Goal: Task Accomplishment & Management: Use online tool/utility

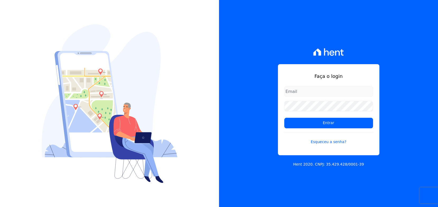
type input "[PERSON_NAME][EMAIL_ADDRESS][PERSON_NAME][DOMAIN_NAME]"
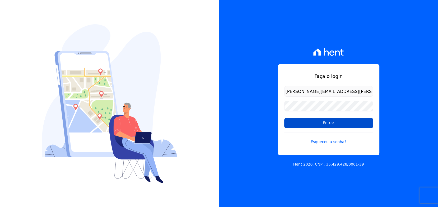
click at [326, 127] on input "Entrar" at bounding box center [328, 123] width 89 height 11
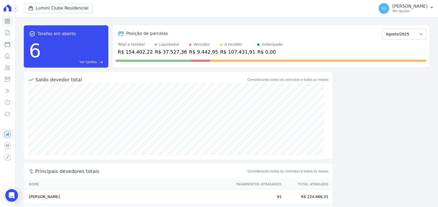
click at [7, 44] on icon at bounding box center [7, 44] width 6 height 6
select select
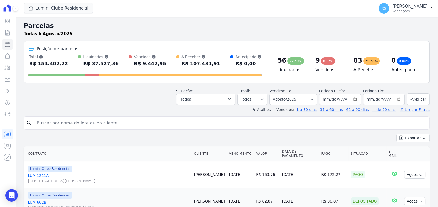
click at [85, 122] on input "search" at bounding box center [231, 123] width 394 height 11
type input "[PERSON_NAME] [PERSON_NAME]"
select select
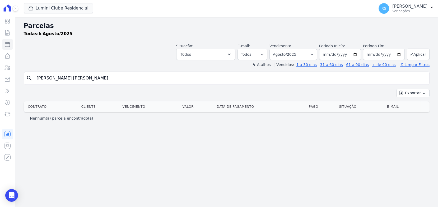
click at [124, 79] on input "[PERSON_NAME] [PERSON_NAME]" at bounding box center [231, 78] width 394 height 11
type input "[PERSON_NAME]"
select select
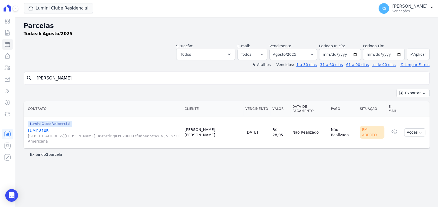
click at [34, 128] on link "LUMI1810B [STREET_ADDRESS][PERSON_NAME], #<StringIO:0x00007f0d56d5c9c8>, Vila S…" at bounding box center [104, 136] width 152 height 16
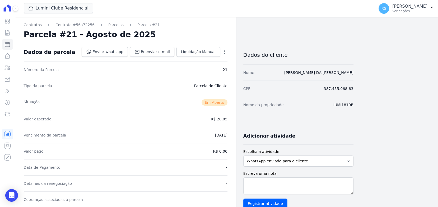
click at [225, 51] on icon "button" at bounding box center [224, 51] width 5 height 5
click at [155, 119] on div "Valor esperado R$ 28,05" at bounding box center [126, 119] width 204 height 16
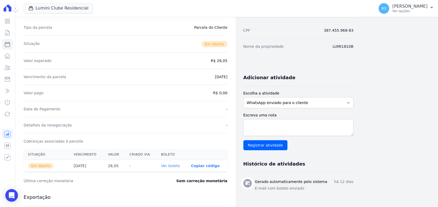
click at [176, 164] on link "Ver boleto" at bounding box center [170, 166] width 19 height 4
